Goal: Task Accomplishment & Management: Manage account settings

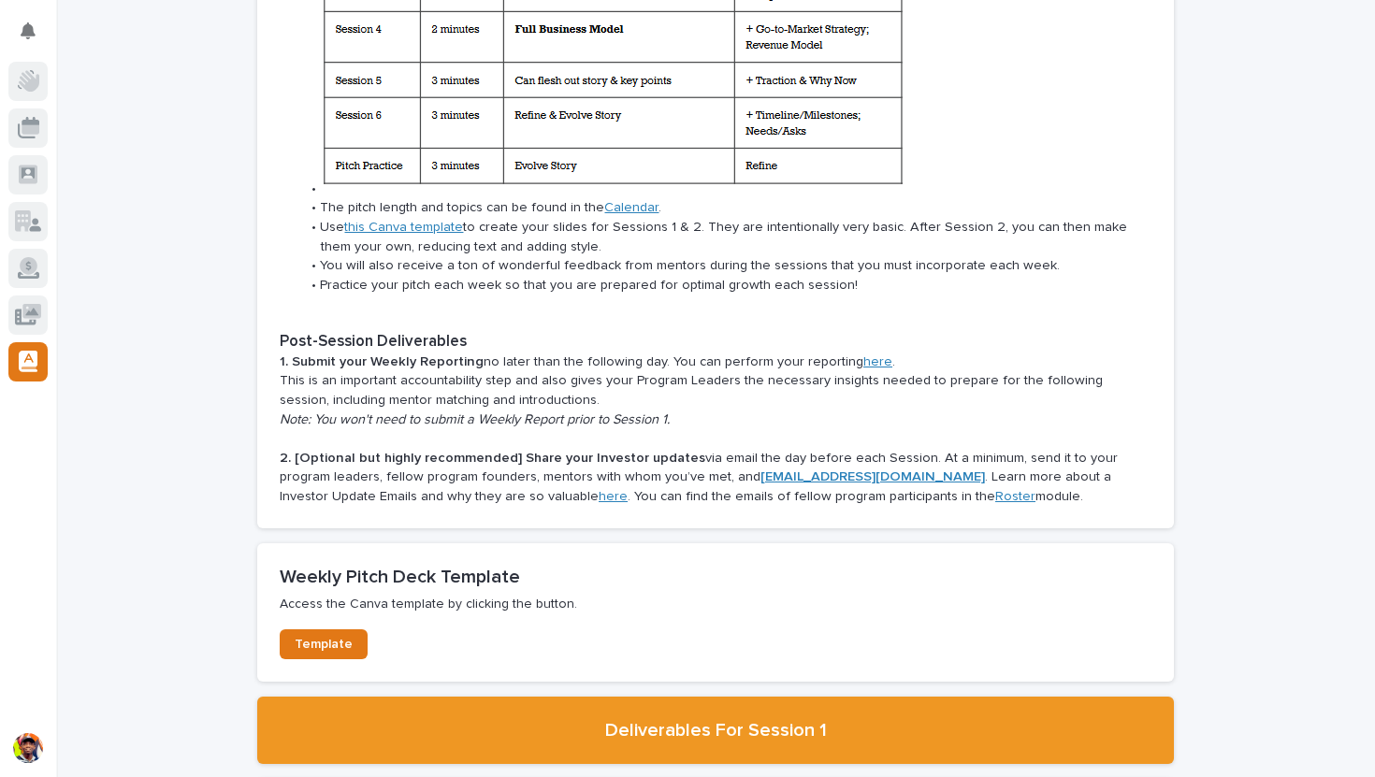
scroll to position [2450, 0]
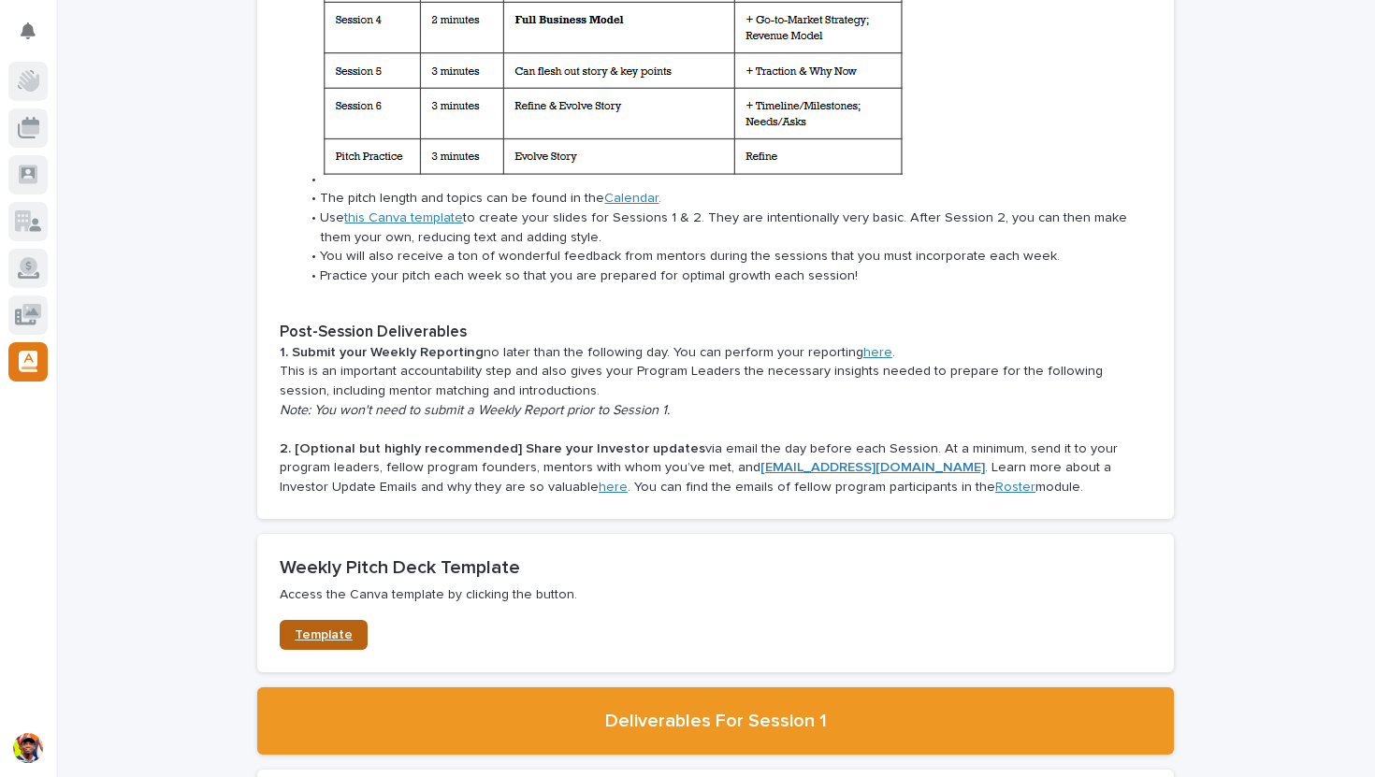
click at [331, 629] on span "Template" at bounding box center [324, 635] width 58 height 13
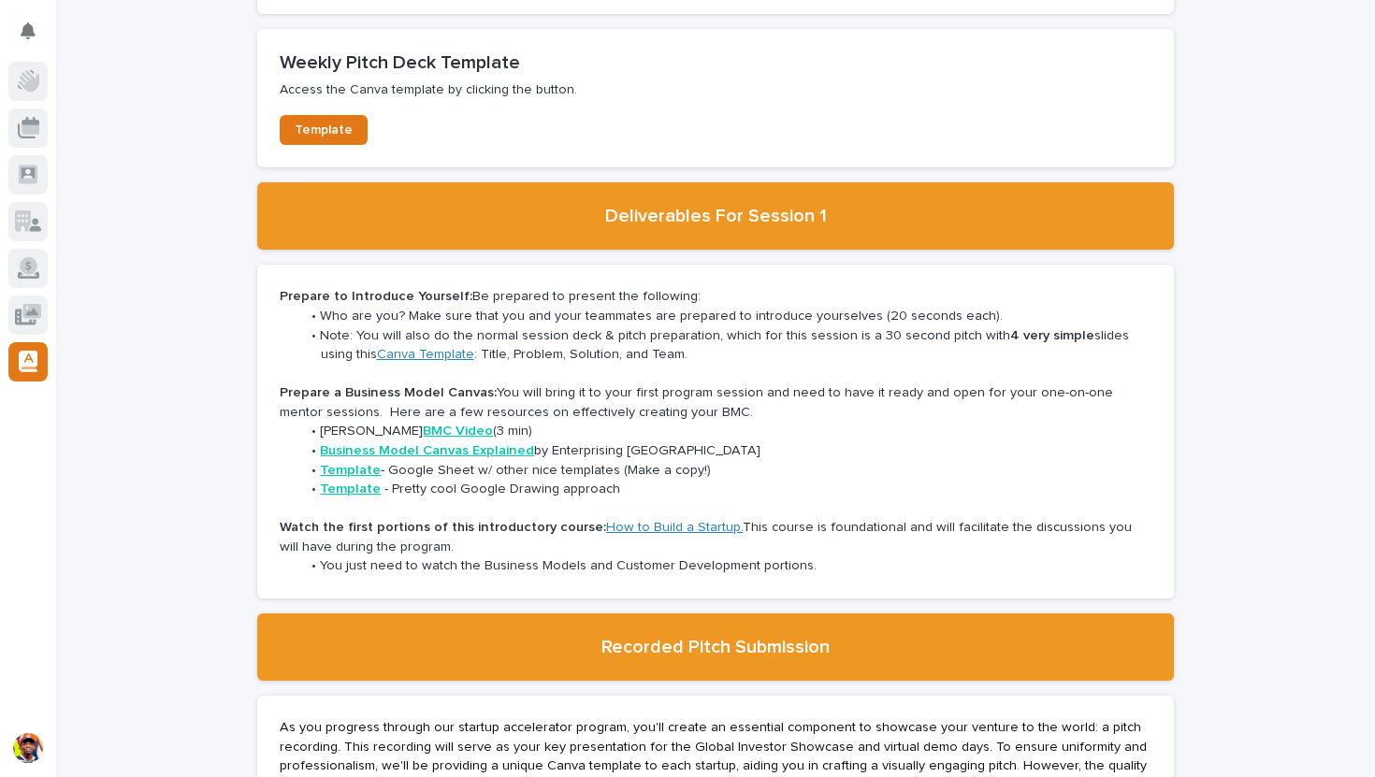
scroll to position [2957, 0]
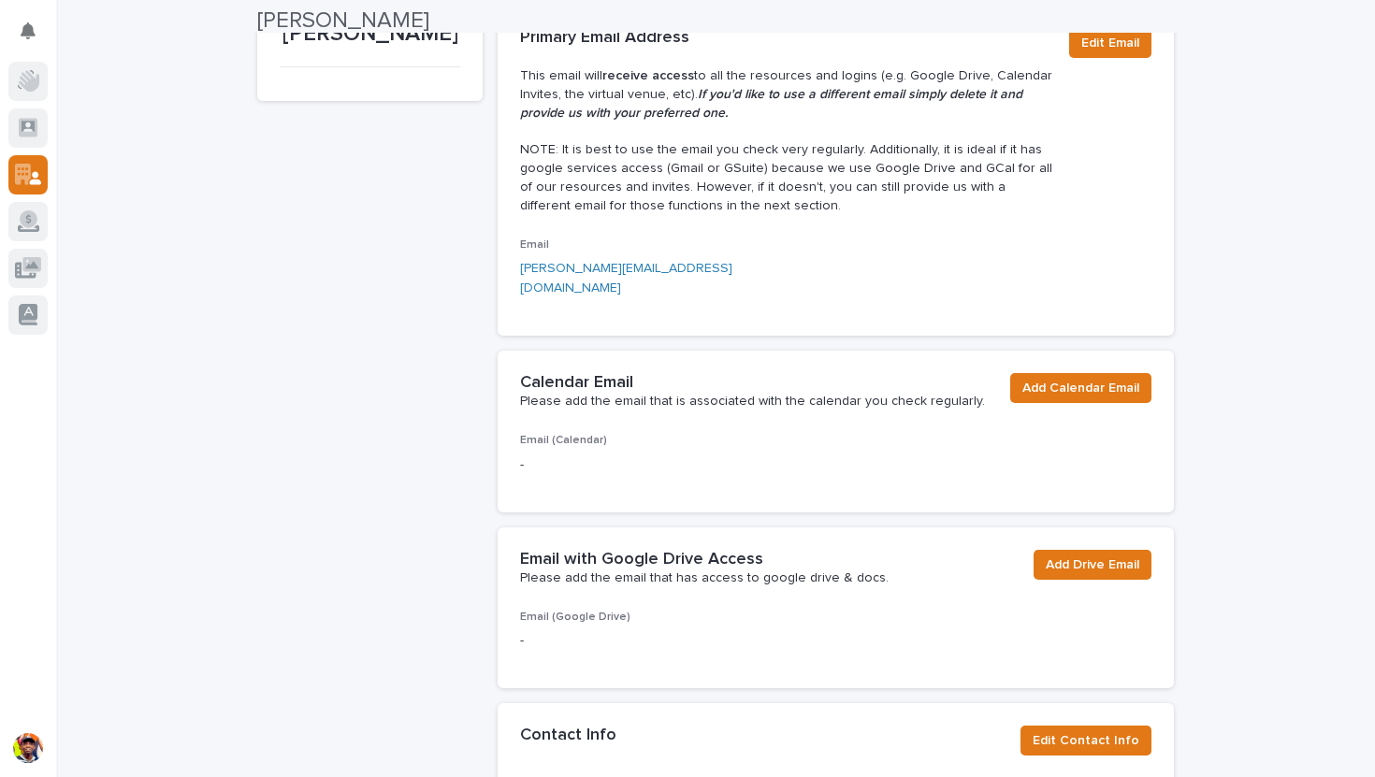
scroll to position [259, 0]
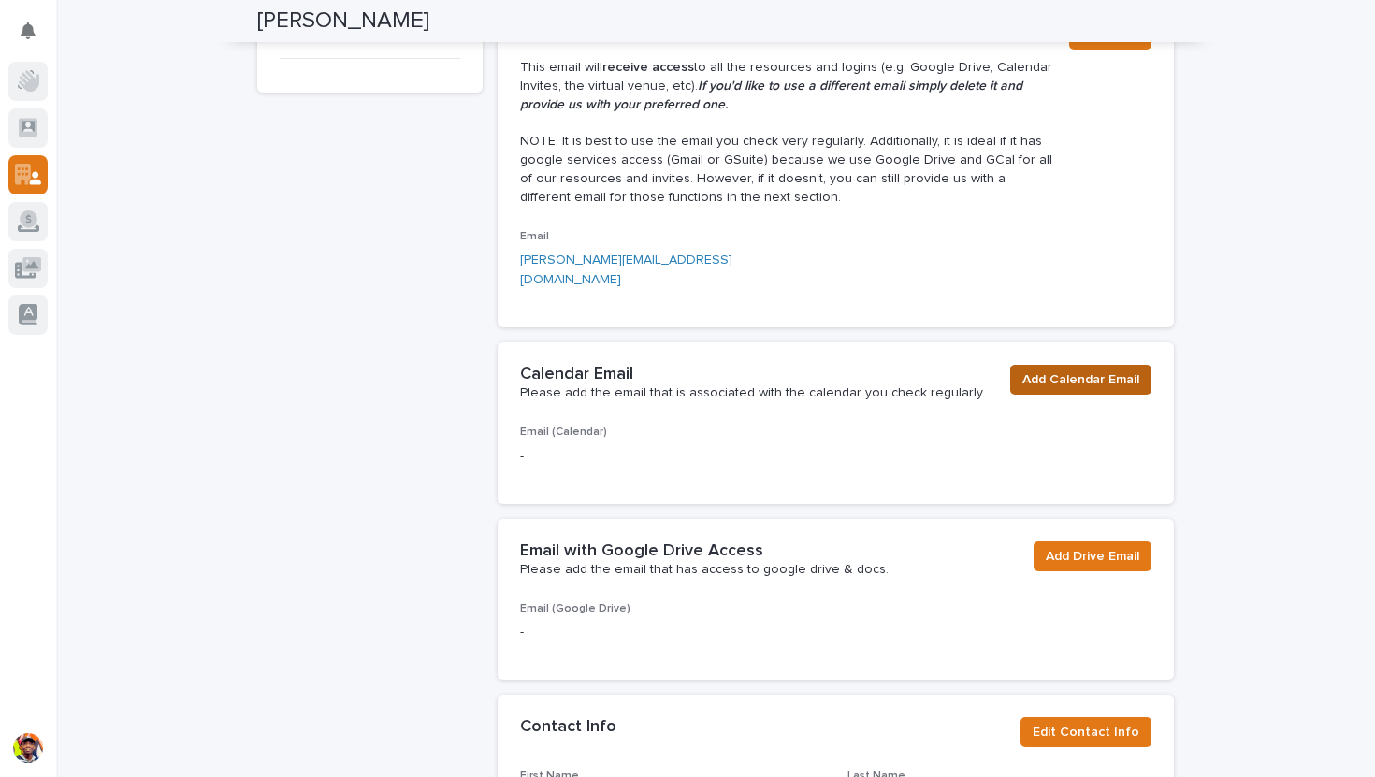
click at [1039, 370] on span "Add Calendar Email" at bounding box center [1080, 379] width 117 height 19
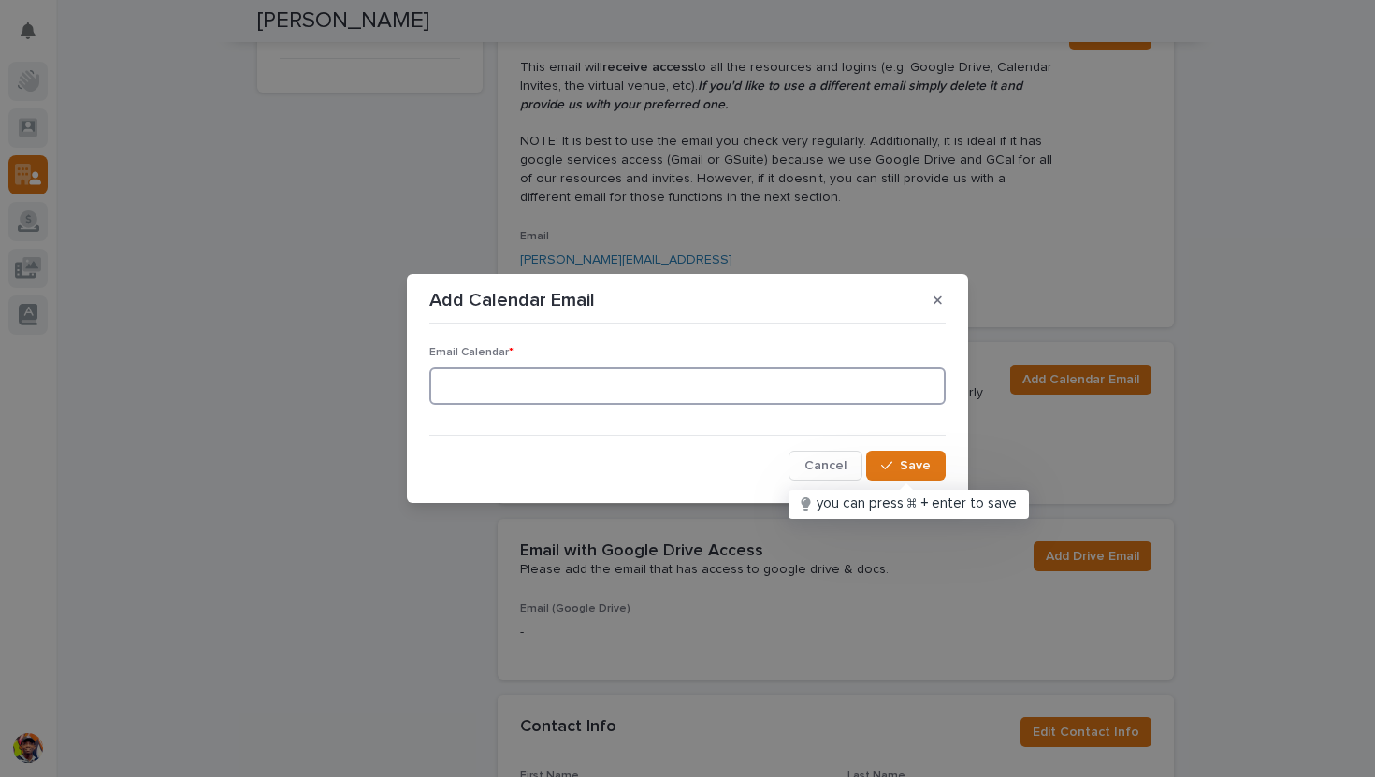
click at [475, 389] on input at bounding box center [687, 386] width 516 height 37
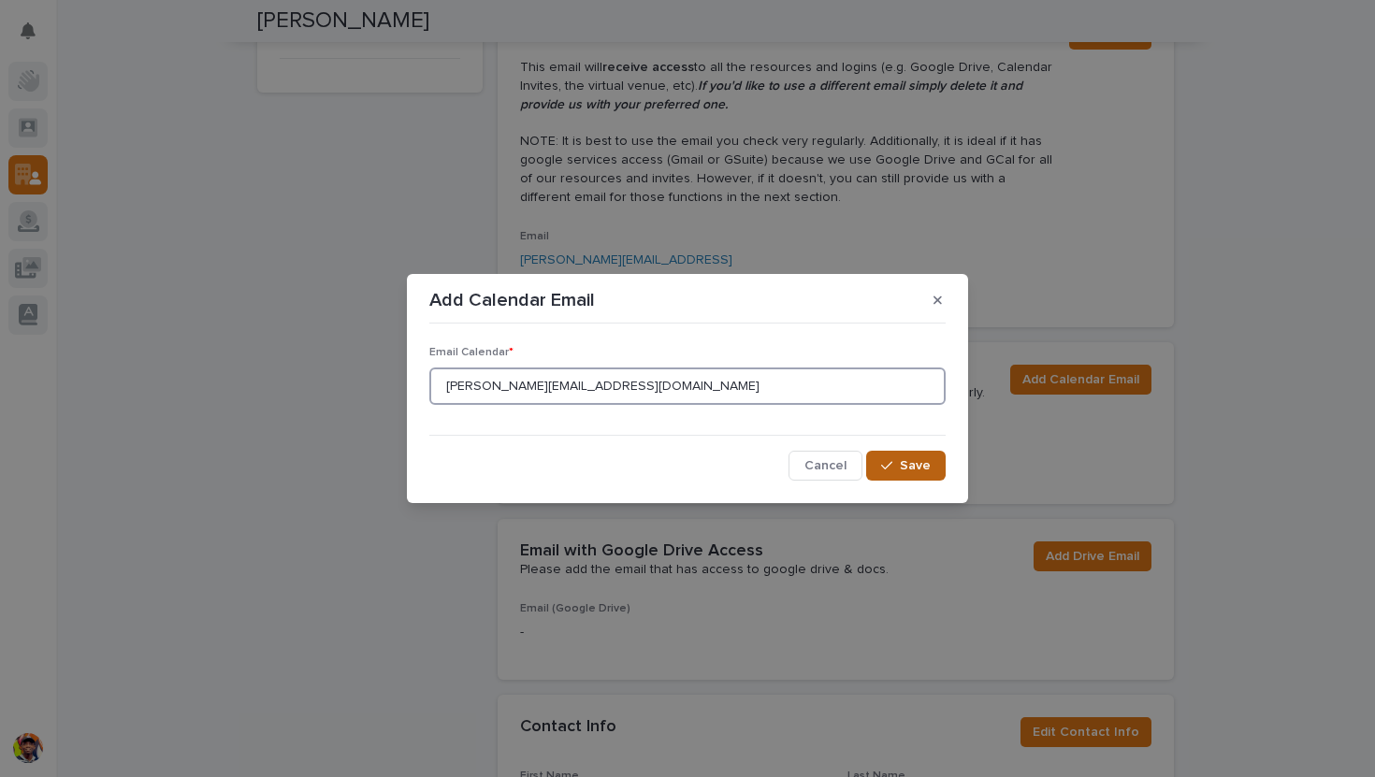
type input "benedict@phundit.app"
click at [902, 454] on button "Save" at bounding box center [906, 466] width 80 height 30
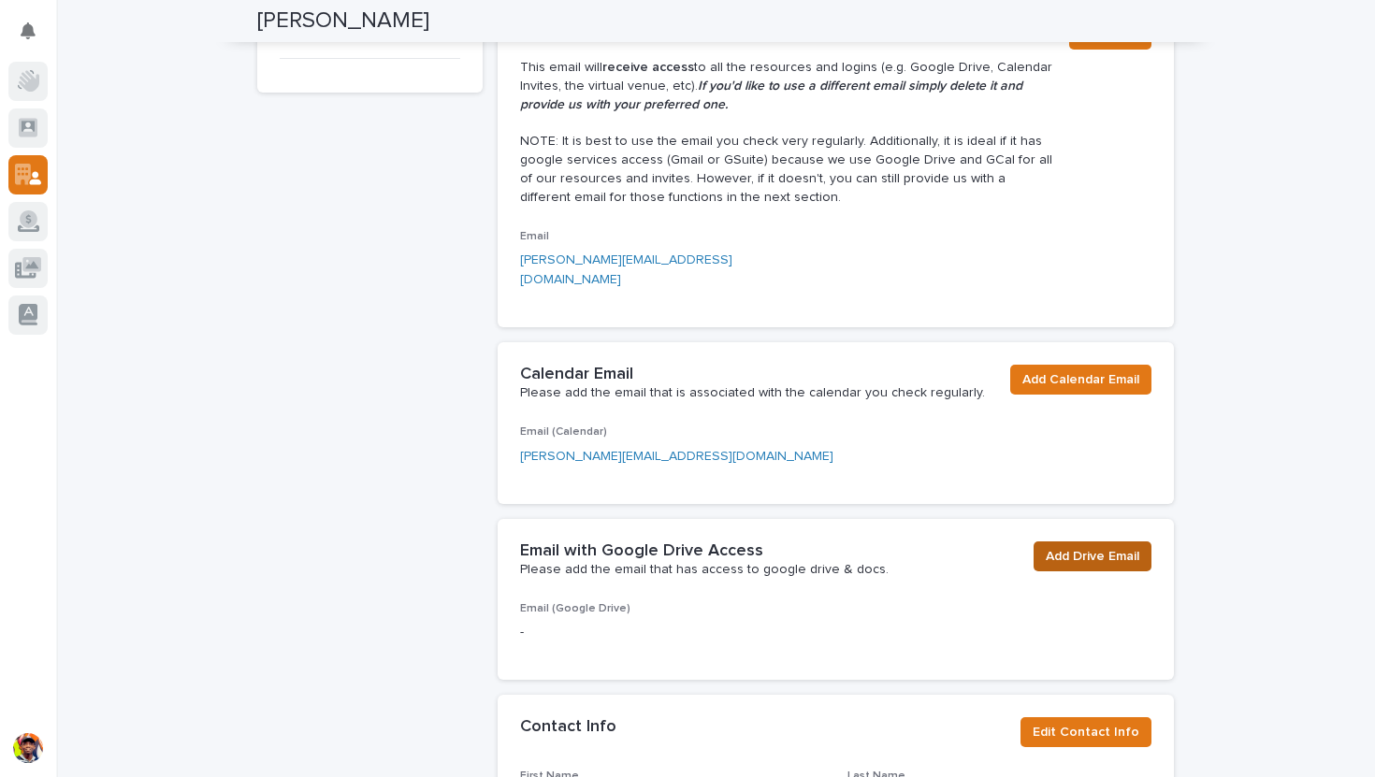
click at [1077, 547] on span "Add Drive Email" at bounding box center [1093, 556] width 94 height 19
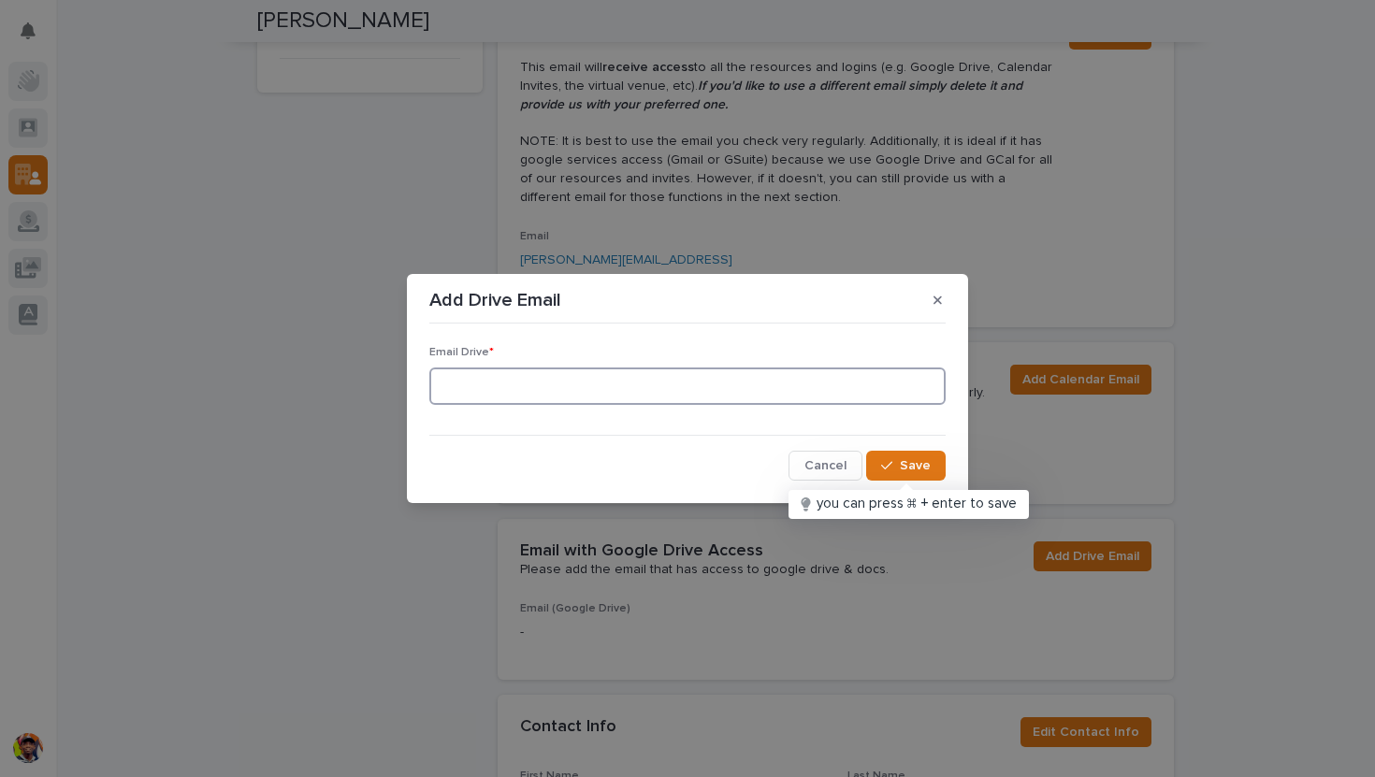
click at [589, 370] on input at bounding box center [687, 386] width 516 height 37
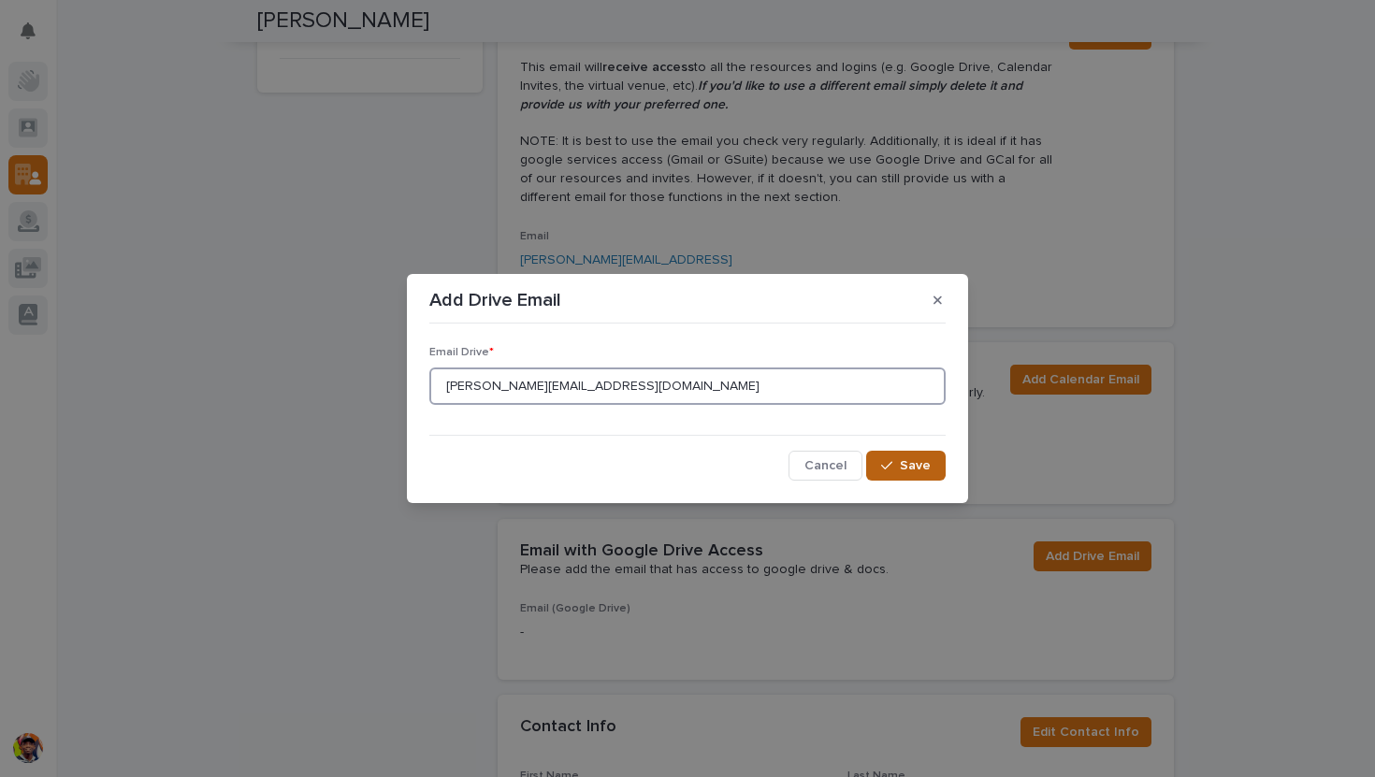
type input "benedict@phundit.app"
click at [908, 465] on span "Save" at bounding box center [915, 465] width 31 height 13
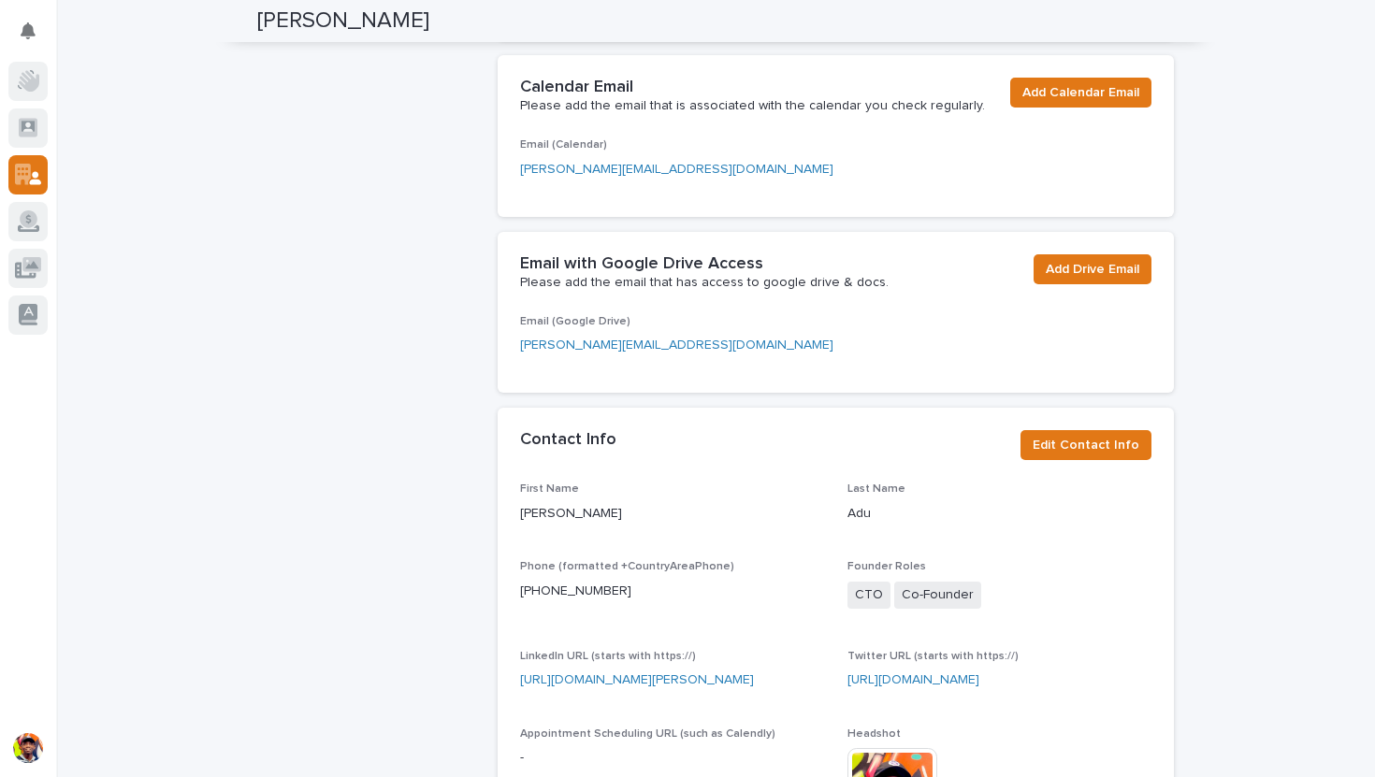
scroll to position [0, 0]
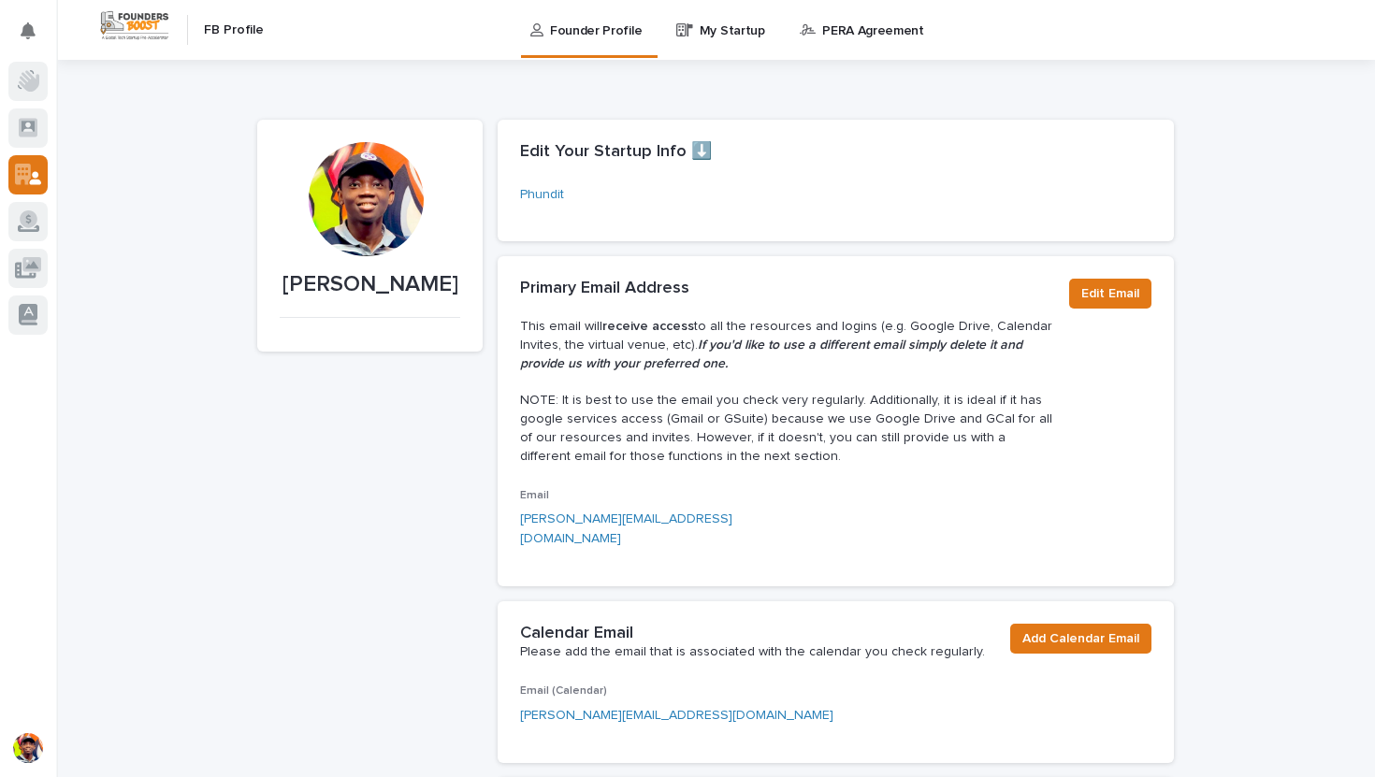
click at [708, 29] on p "My Startup" at bounding box center [732, 19] width 65 height 39
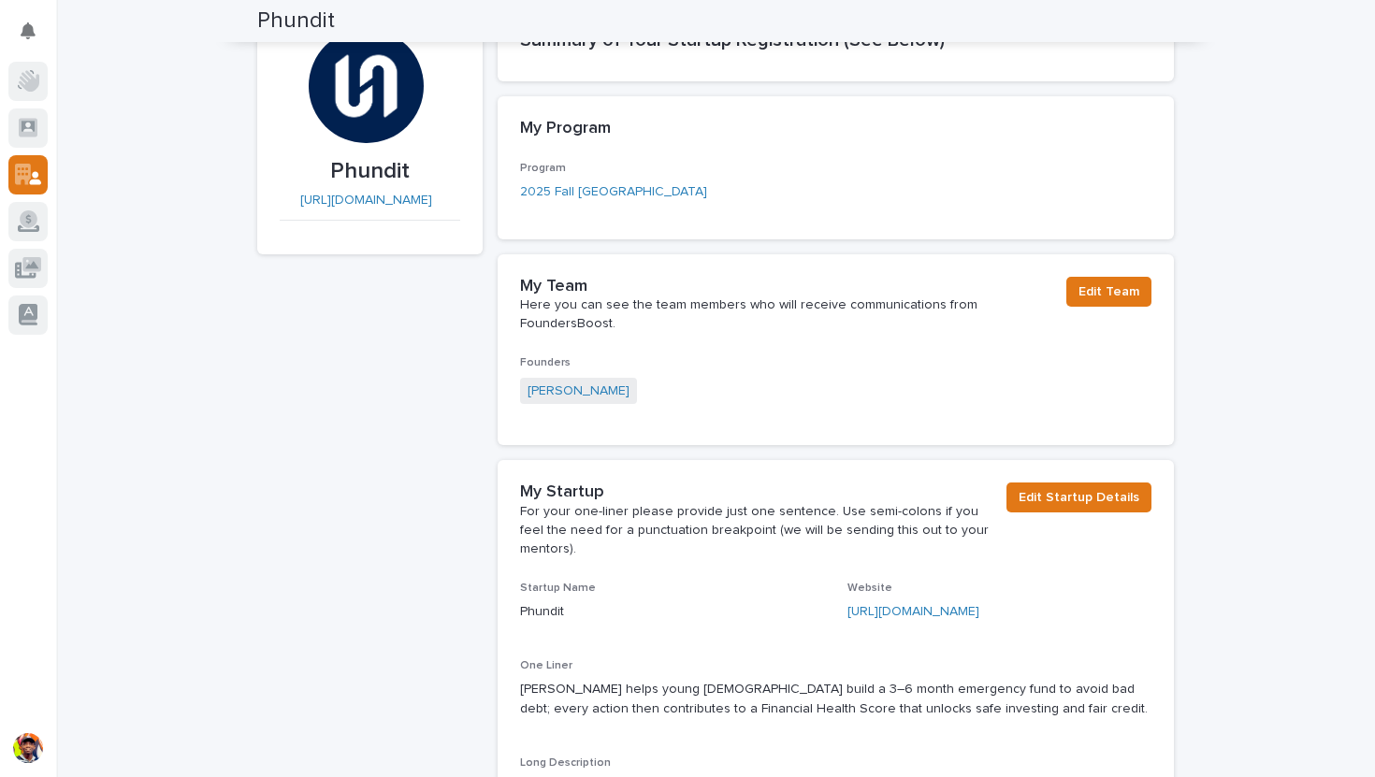
scroll to position [111, 0]
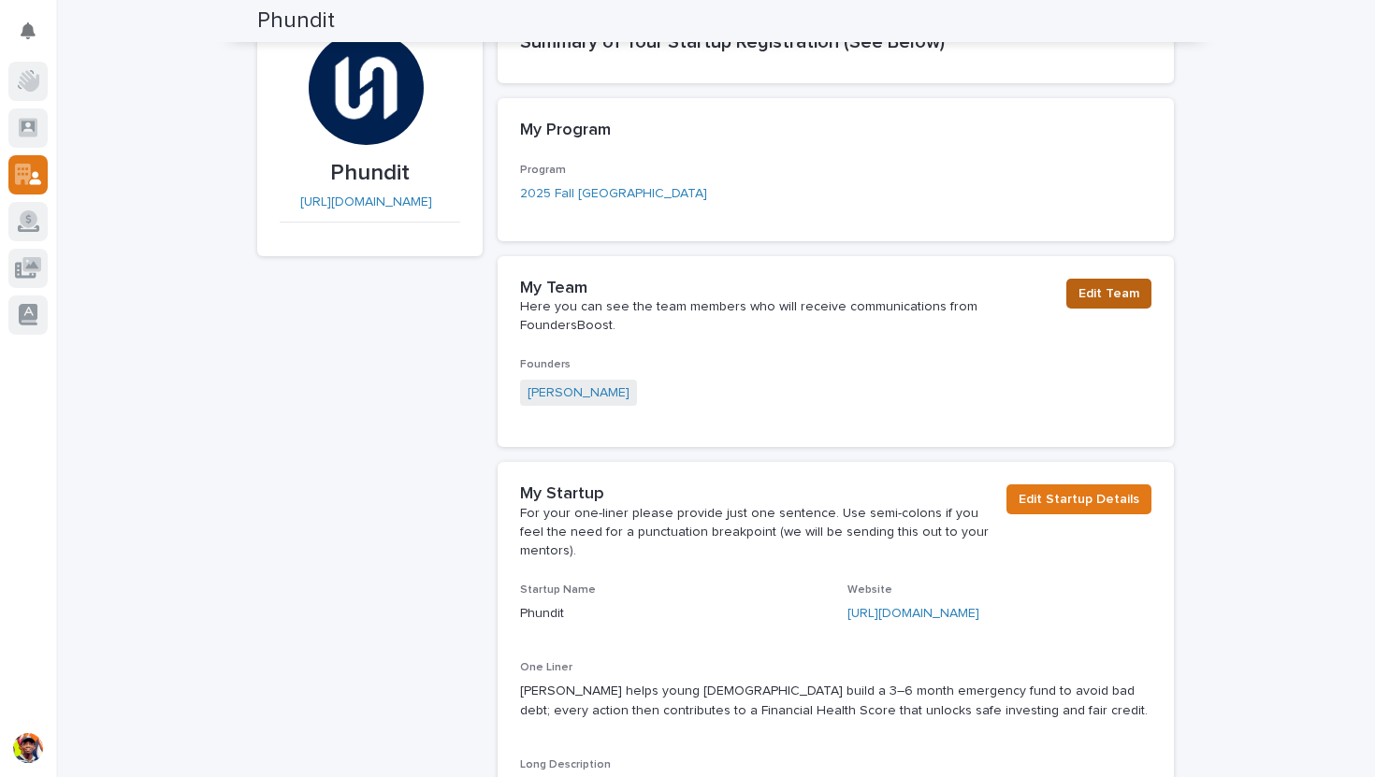
click at [1093, 294] on span "Edit Team" at bounding box center [1108, 293] width 61 height 19
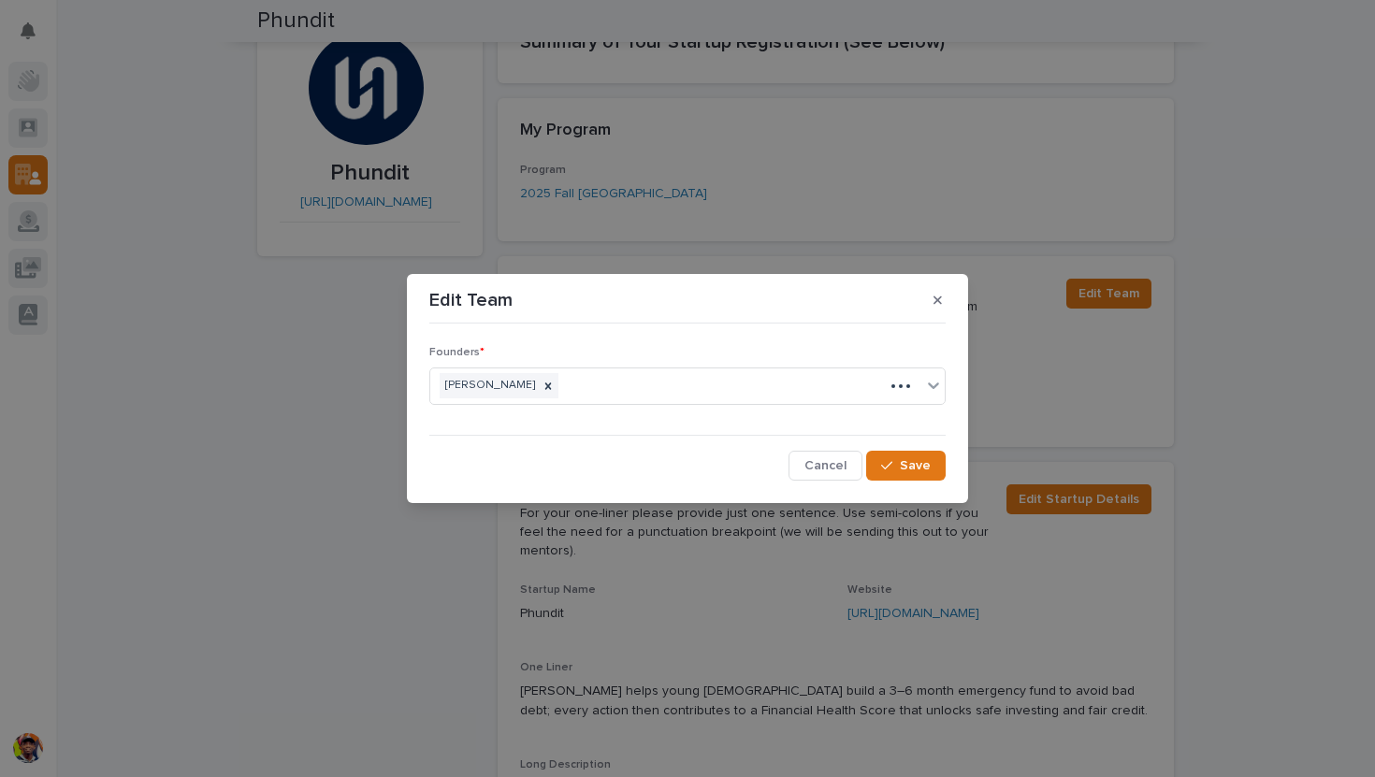
click at [585, 390] on div "Benedict Adu" at bounding box center [657, 385] width 454 height 33
type input "p"
type input "Peter Tokor"
click at [905, 456] on button "Save" at bounding box center [906, 466] width 80 height 30
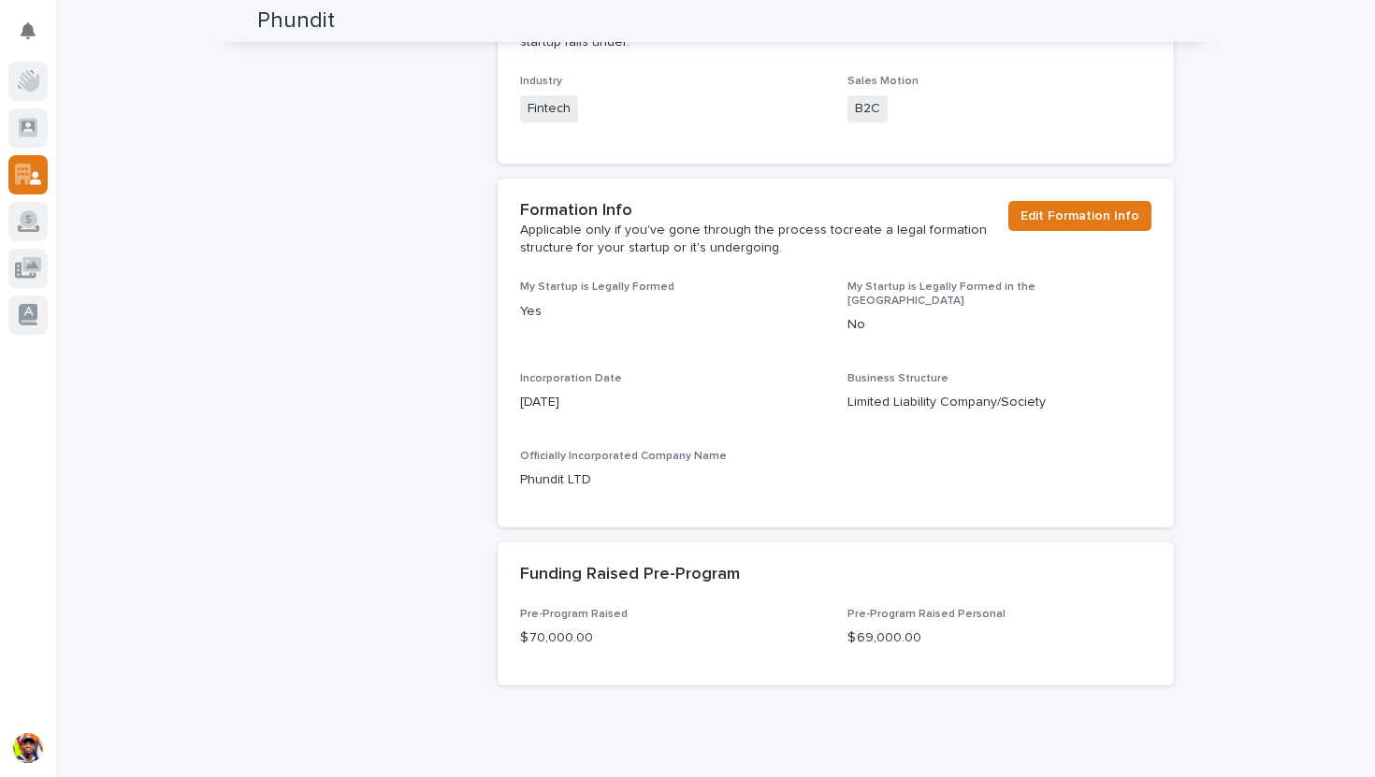
scroll to position [0, 0]
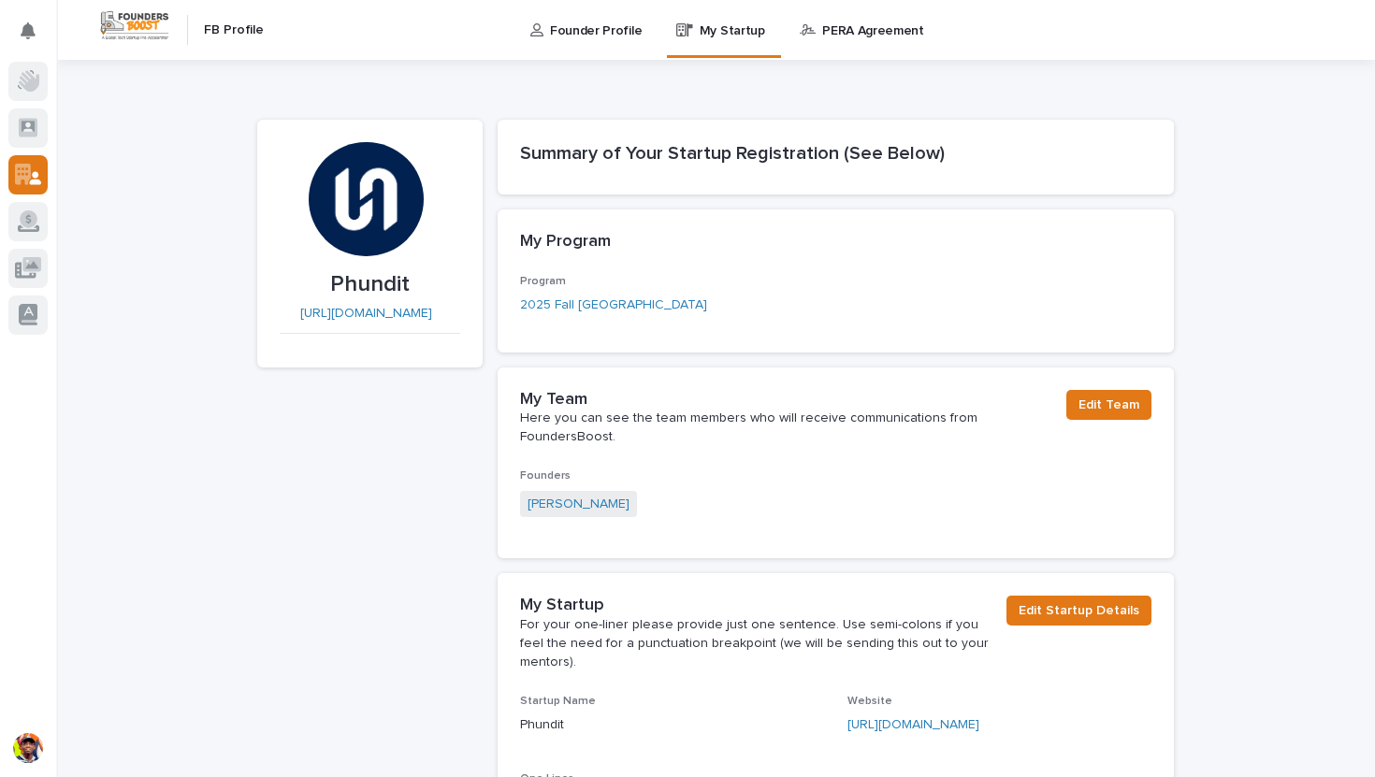
click at [846, 21] on p "PERA Agreement" at bounding box center [873, 19] width 102 height 39
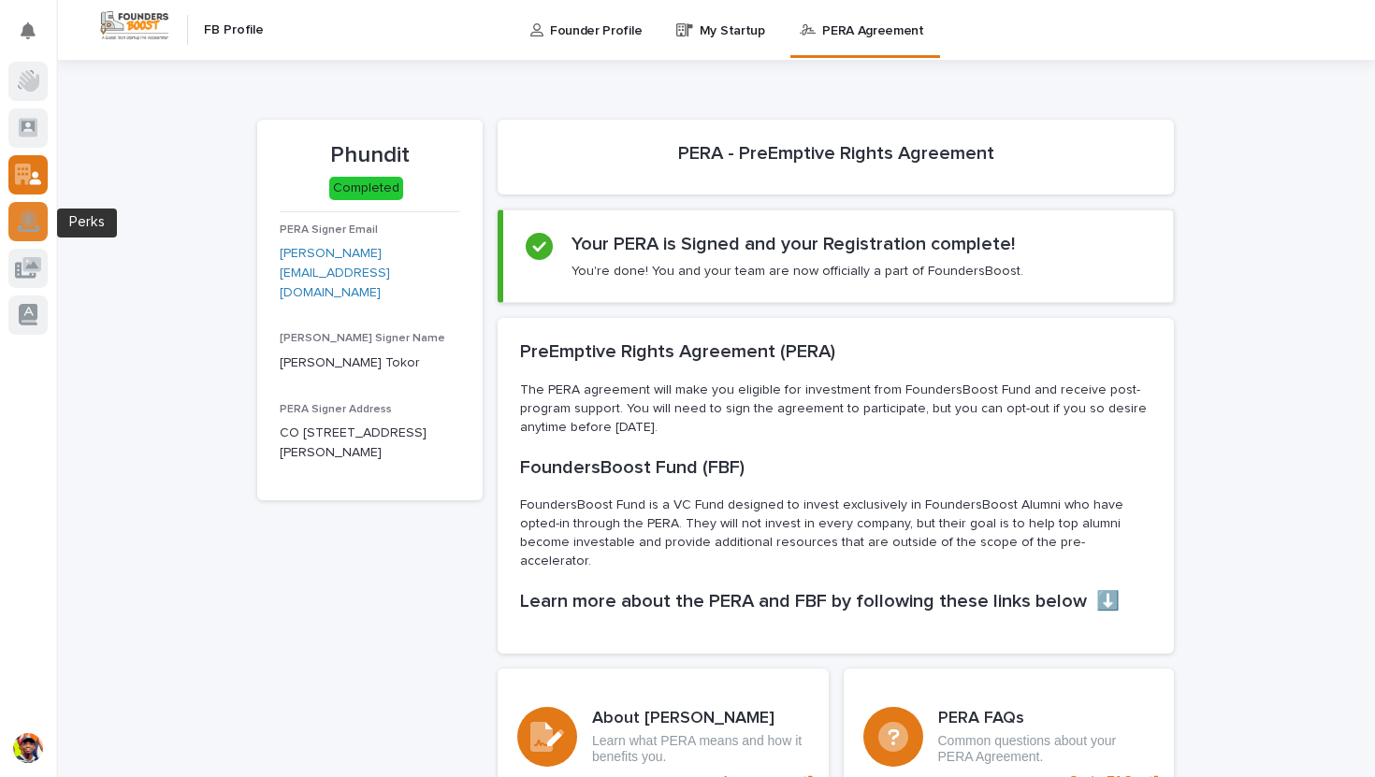
click at [28, 238] on div at bounding box center [27, 221] width 39 height 39
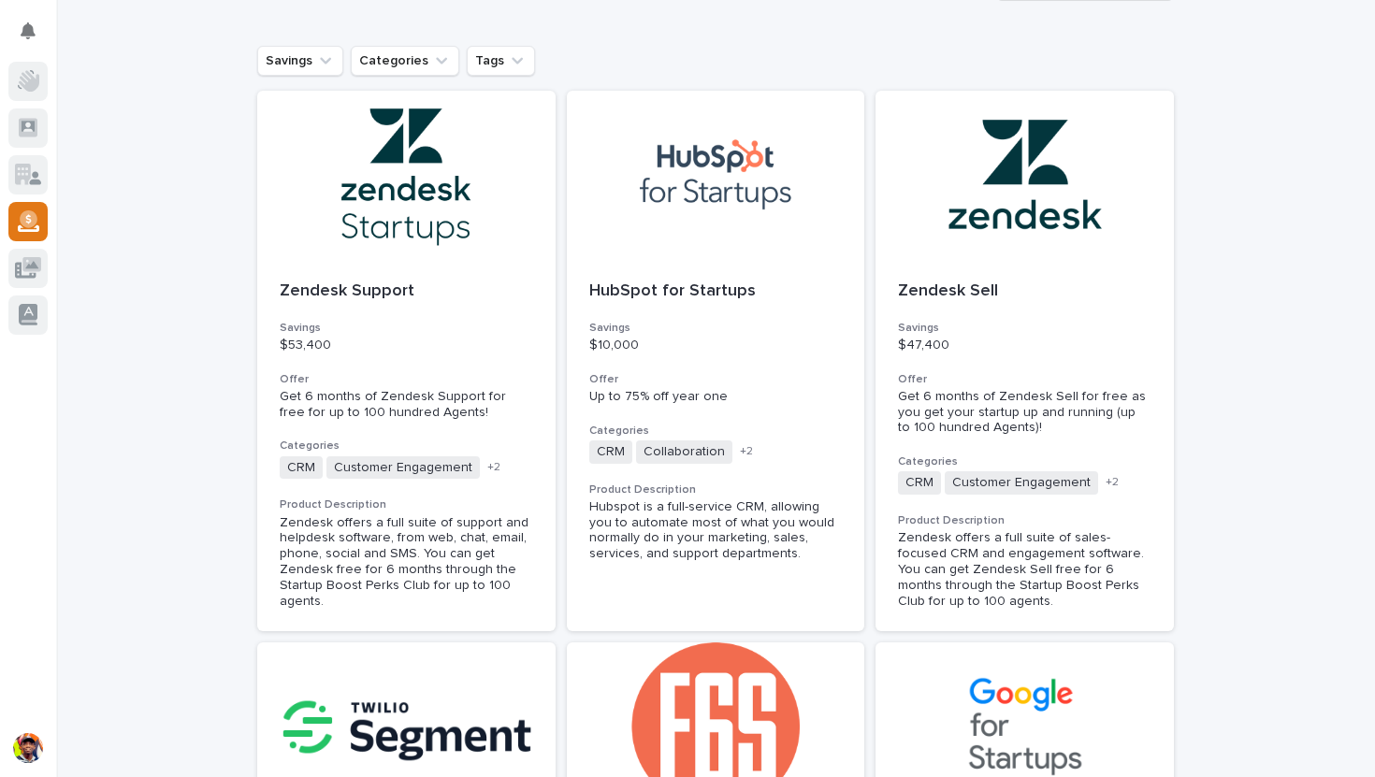
scroll to position [504, 0]
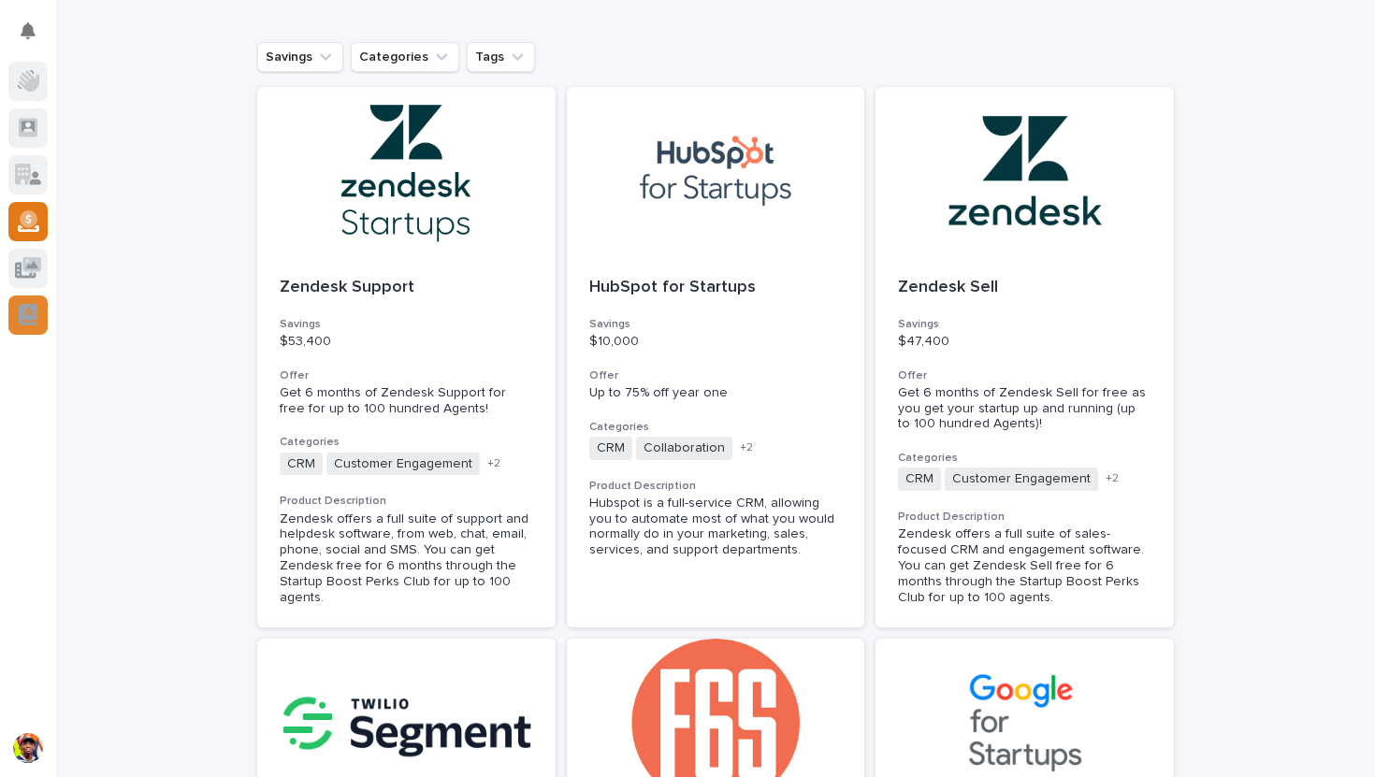
click at [21, 313] on icon at bounding box center [28, 315] width 19 height 22
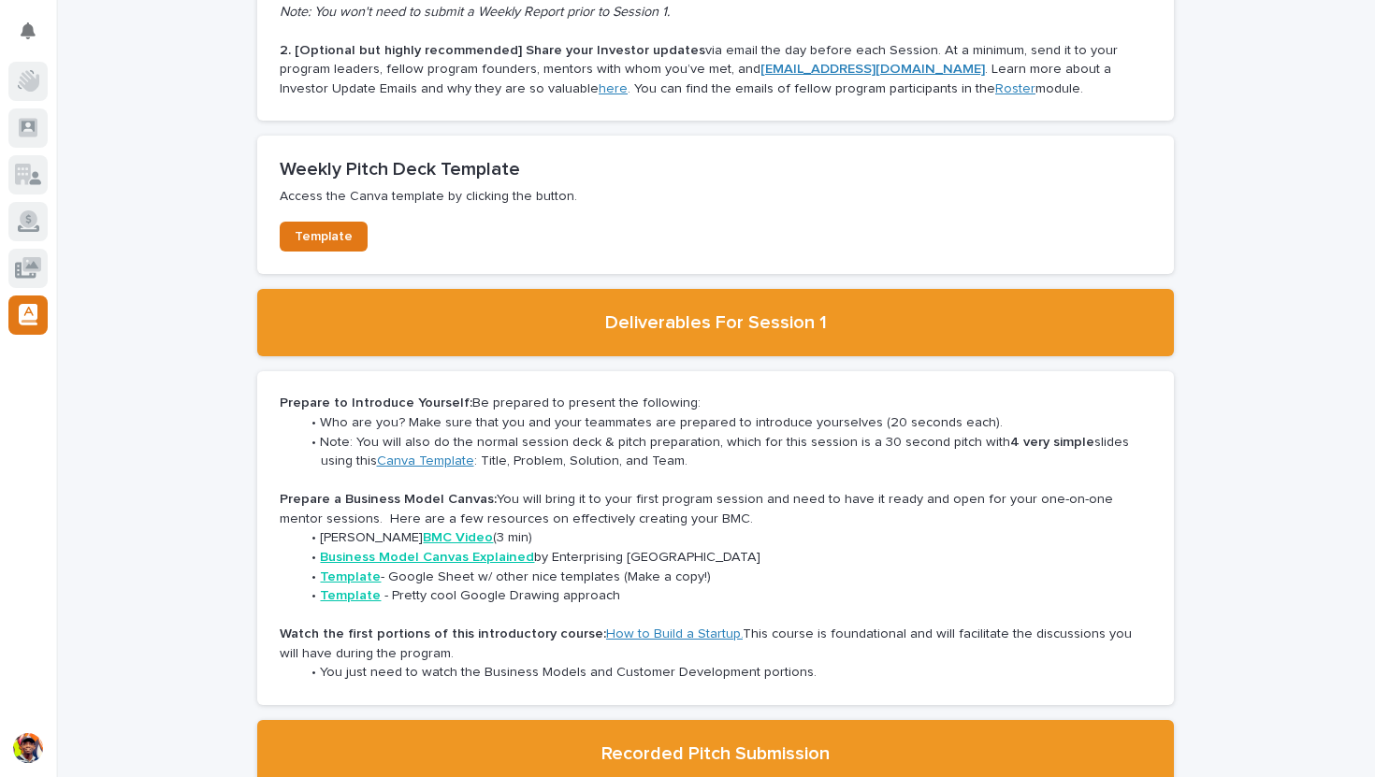
scroll to position [2858, 0]
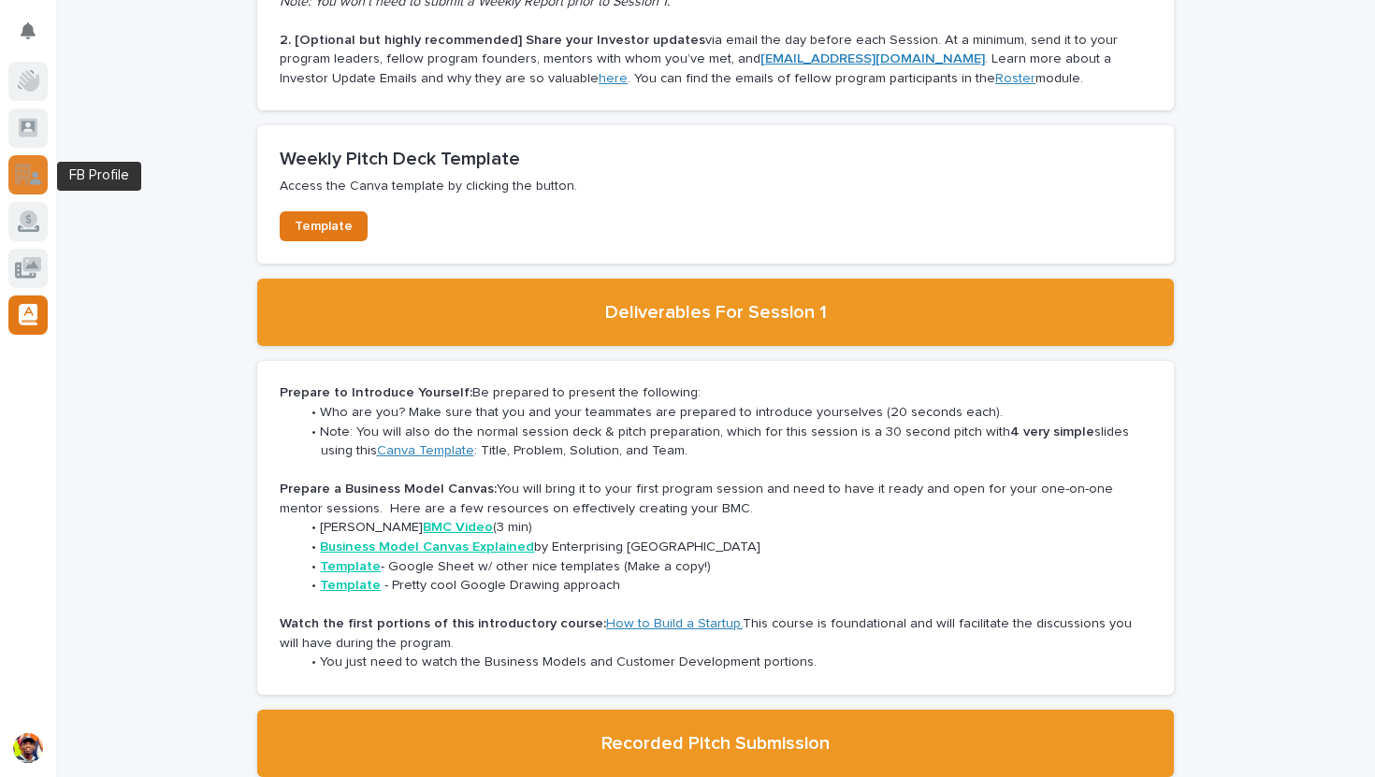
click at [27, 181] on icon at bounding box center [23, 175] width 16 height 22
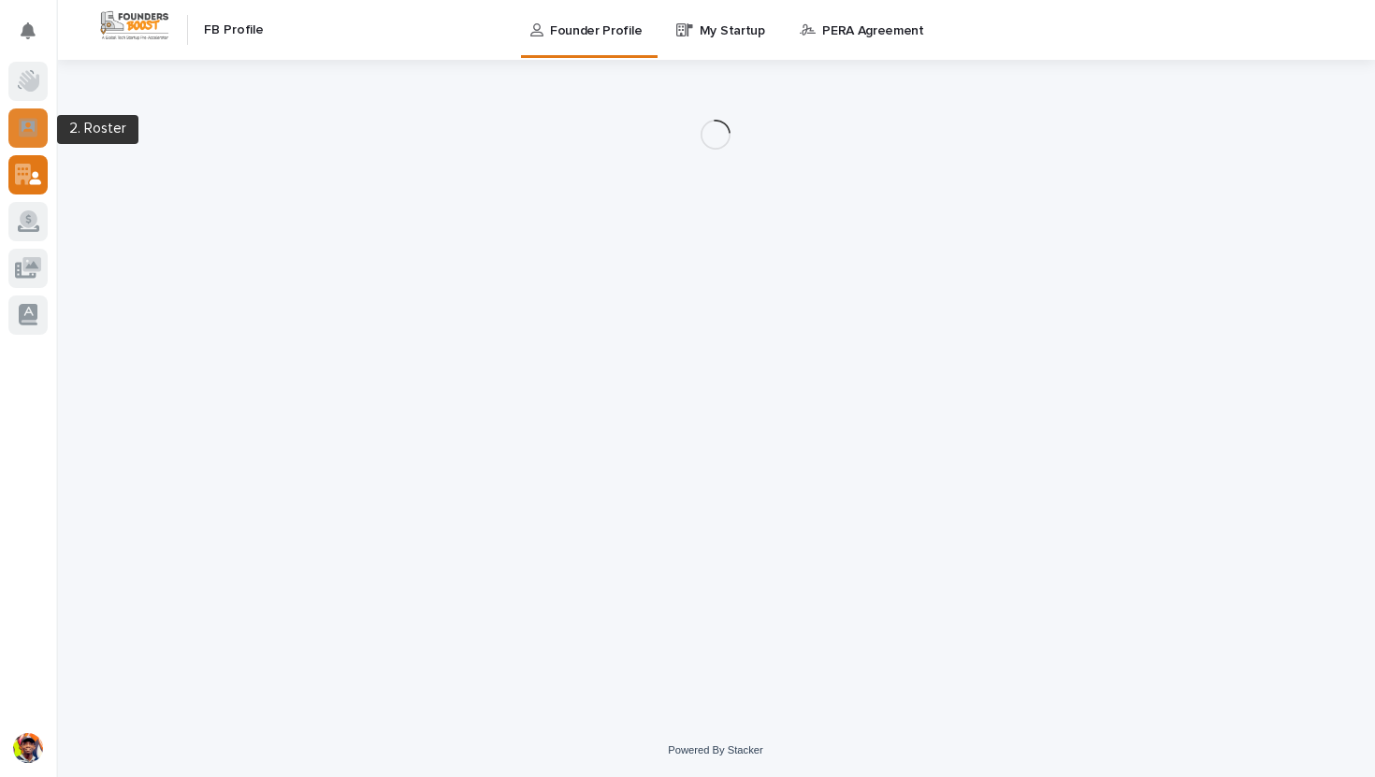
click at [23, 134] on icon at bounding box center [28, 127] width 19 height 19
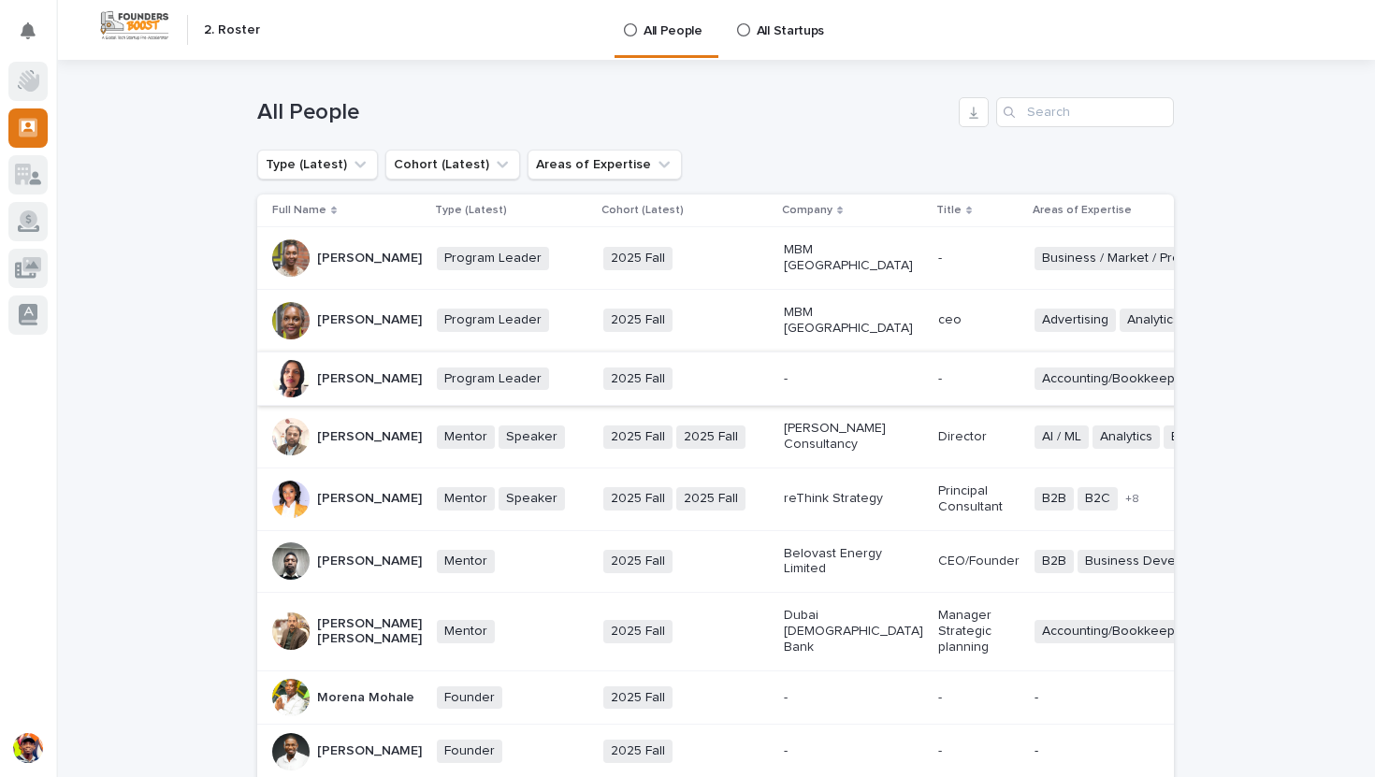
scroll to position [440, 0]
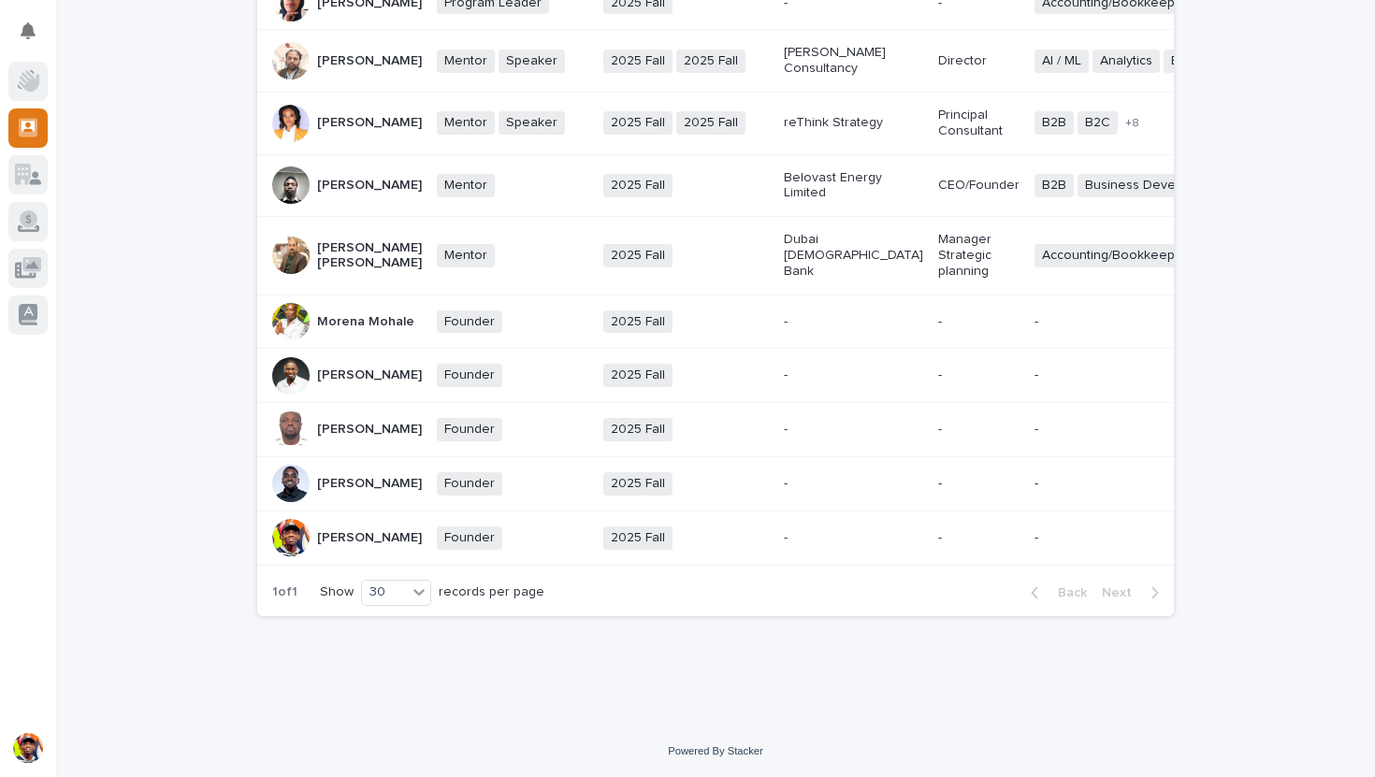
click at [376, 530] on p "Benedict Adu" at bounding box center [369, 538] width 105 height 16
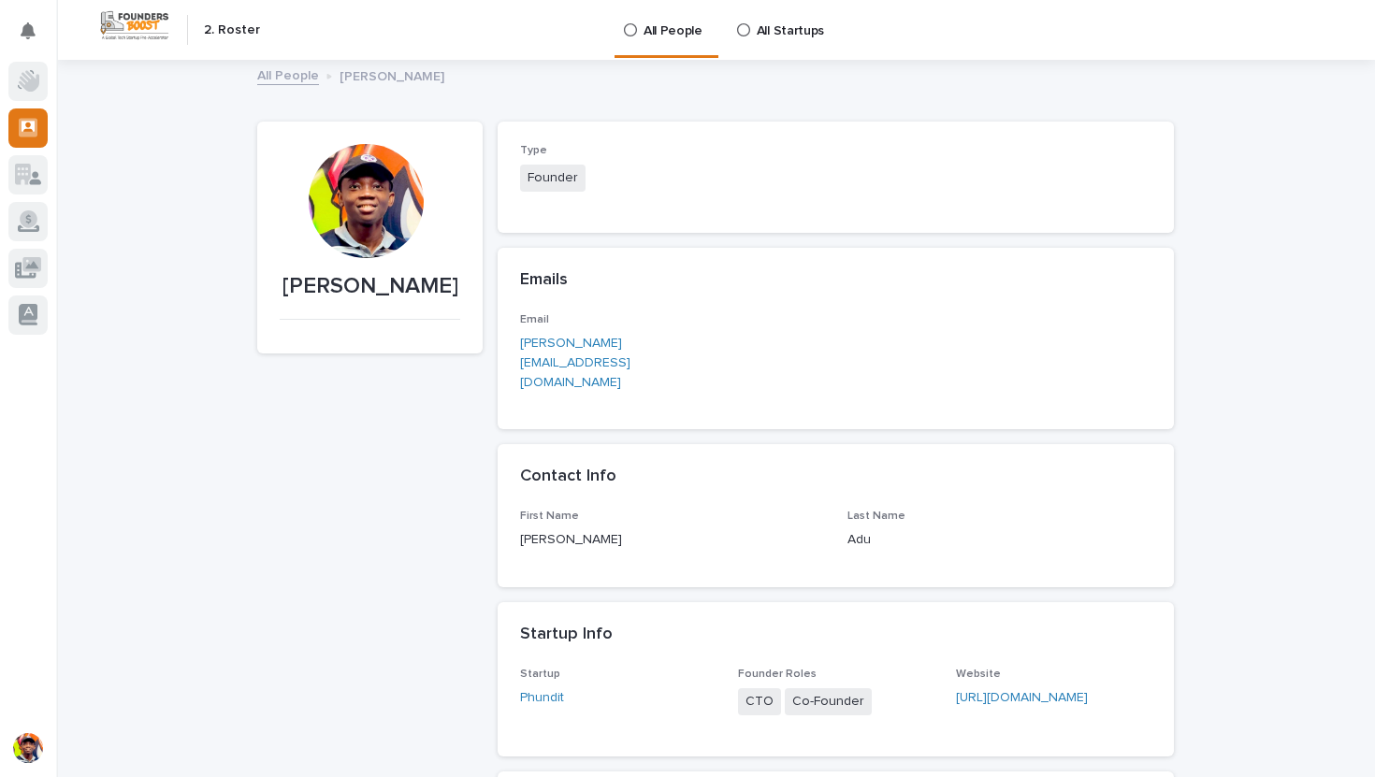
click at [783, 29] on p "All Startups" at bounding box center [790, 19] width 67 height 39
